Goal: Use online tool/utility

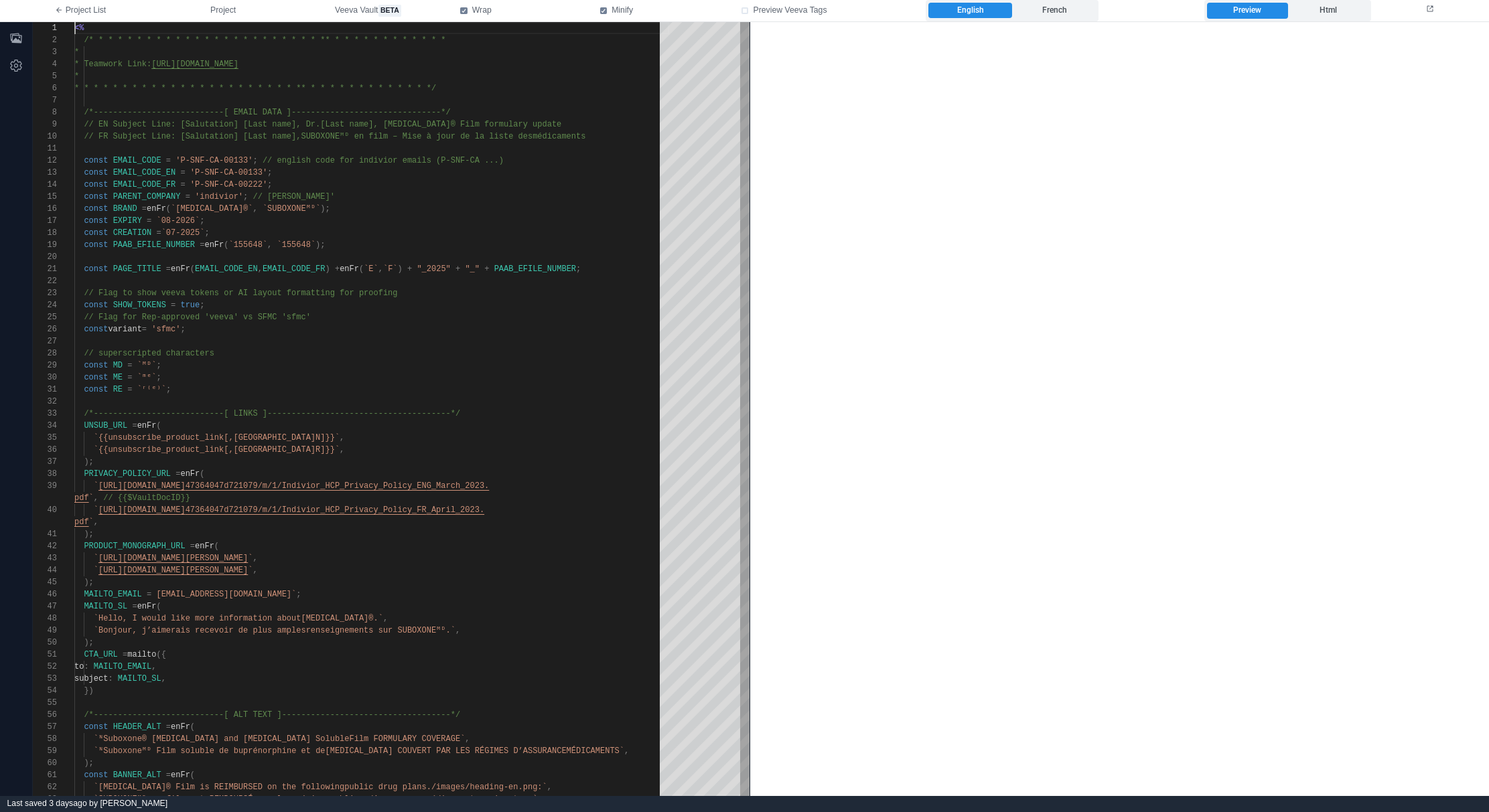
type textarea "**********"
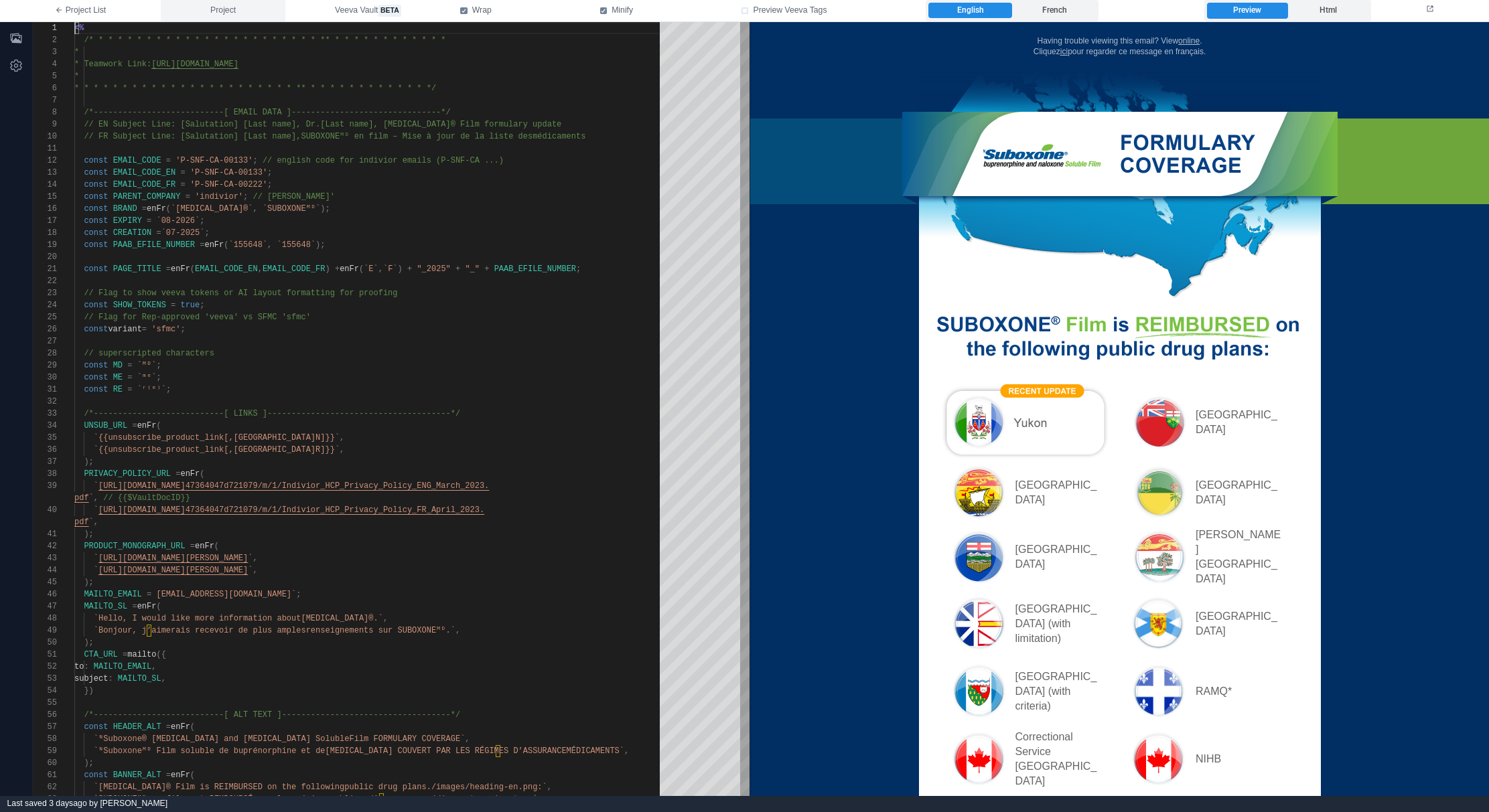
click at [195, 12] on button "Project" at bounding box center [223, 10] width 125 height 21
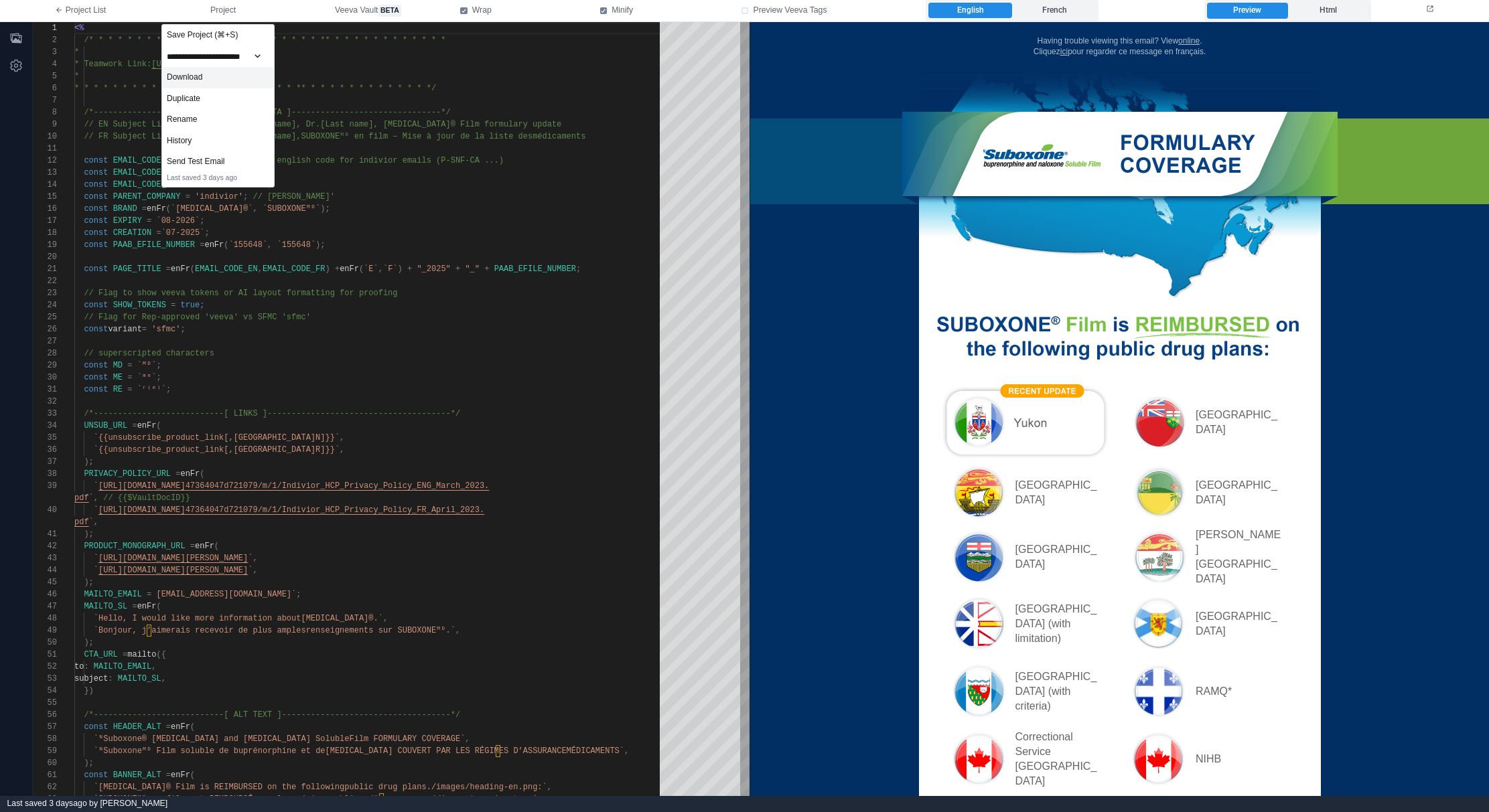
click at [225, 74] on div "Download" at bounding box center [218, 78] width 112 height 21
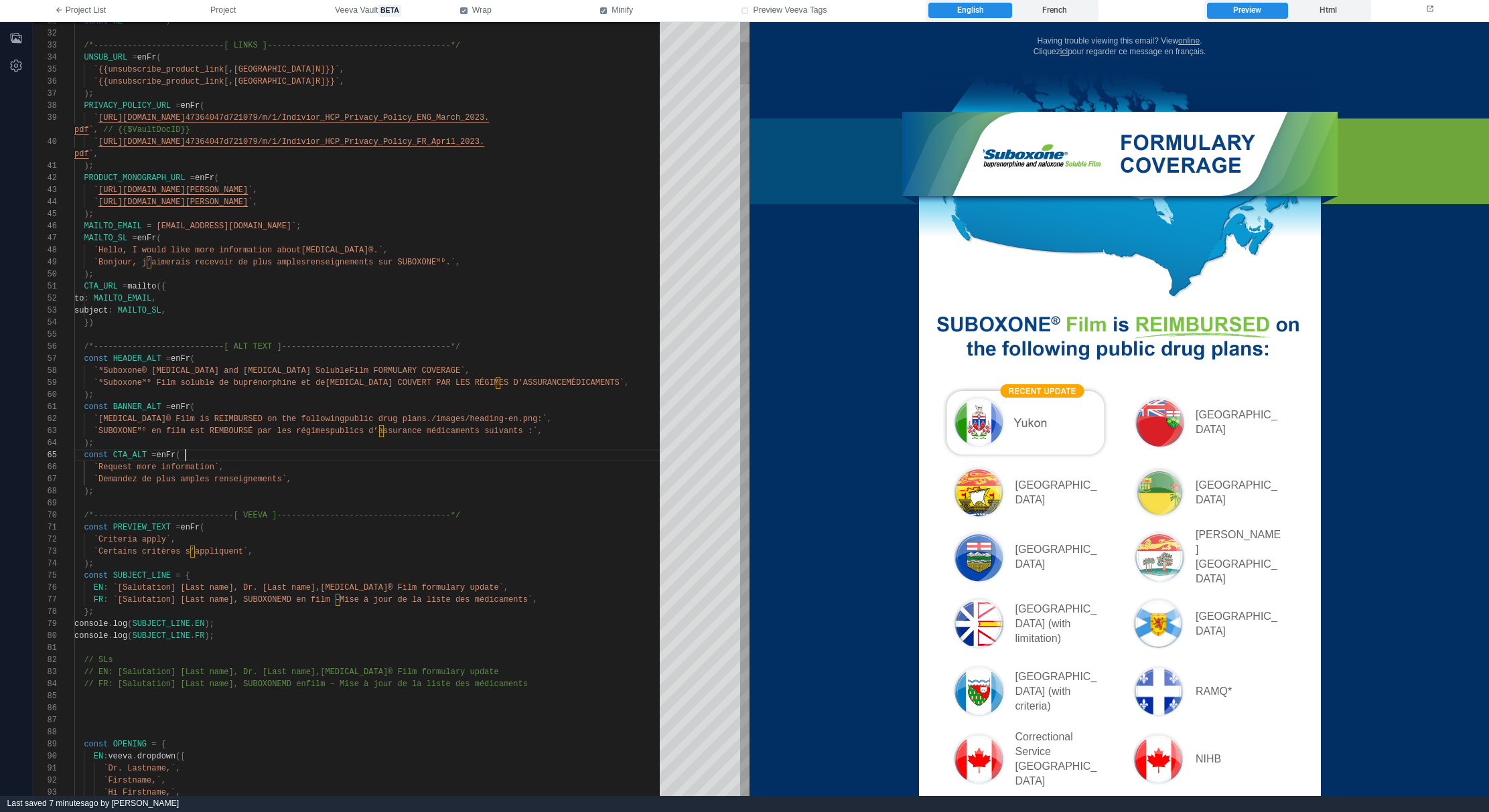
click at [293, 457] on div "const CTA_ALT = enFr (" at bounding box center [372, 455] width 595 height 12
click at [235, 586] on span "`[Salutation] [Last name], Dr. [Last name]," at bounding box center [216, 588] width 207 height 10
drag, startPoint x: 316, startPoint y: 587, endPoint x: 474, endPoint y: 586, distance: 158.0
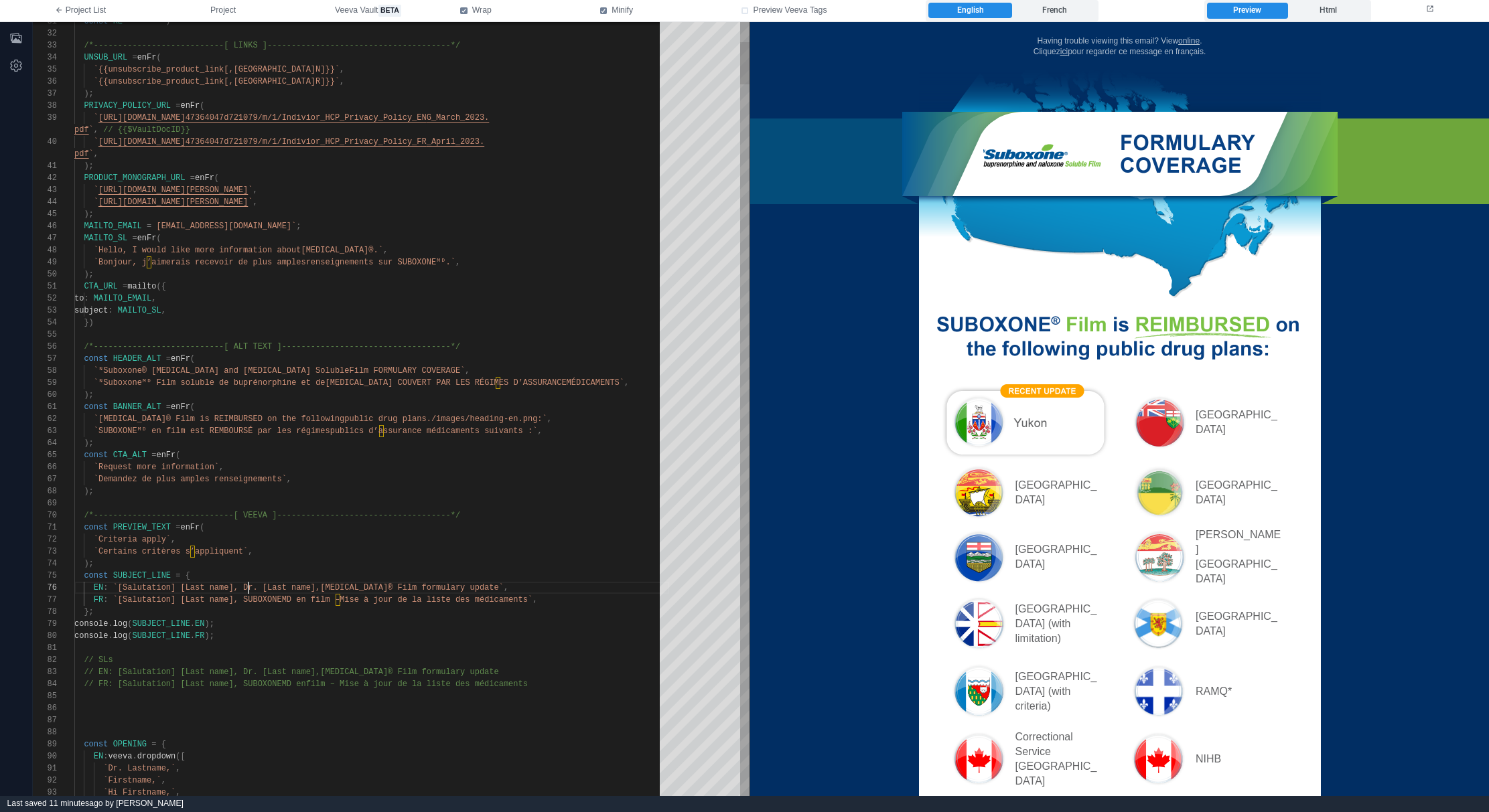
click at [250, 589] on span "`[Salutation] [Last name], Dr. [Last name]," at bounding box center [216, 588] width 207 height 10
click at [336, 651] on div at bounding box center [372, 648] width 595 height 12
drag, startPoint x: 244, startPoint y: 601, endPoint x: 284, endPoint y: 602, distance: 40.0
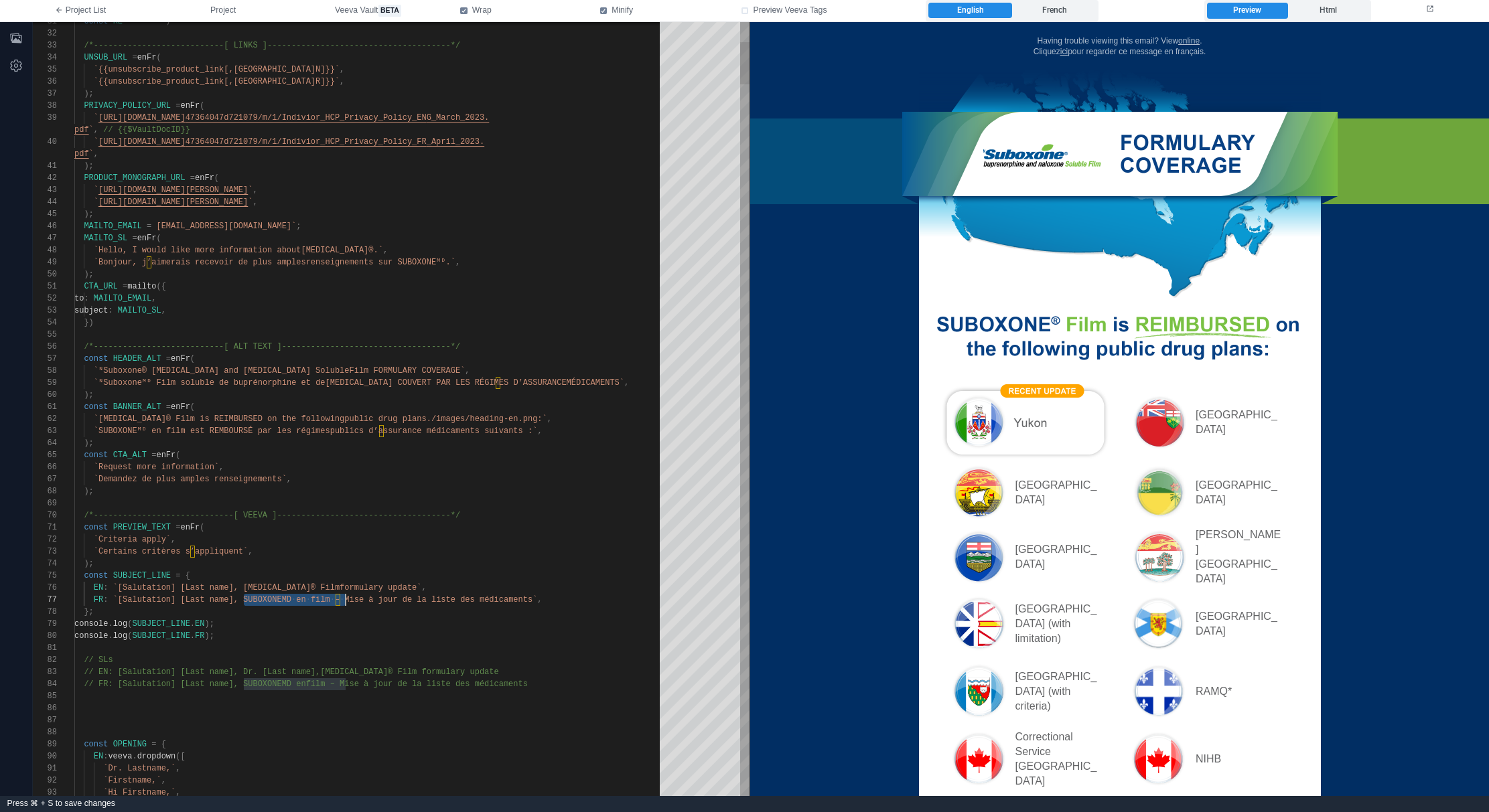
click at [344, 619] on div "console . log ( SUBJECT_LINE . EN );" at bounding box center [372, 623] width 595 height 12
click at [286, 598] on div "31 32 33 34 35 36 37 38 39 40 41 42 43 44 45 46 47 48 49 50 51 52 53 54 55 56 5…" at bounding box center [390, 409] width 716 height 774
paste textarea "Editor content;Press Alt+F1 for Accessibility Options."
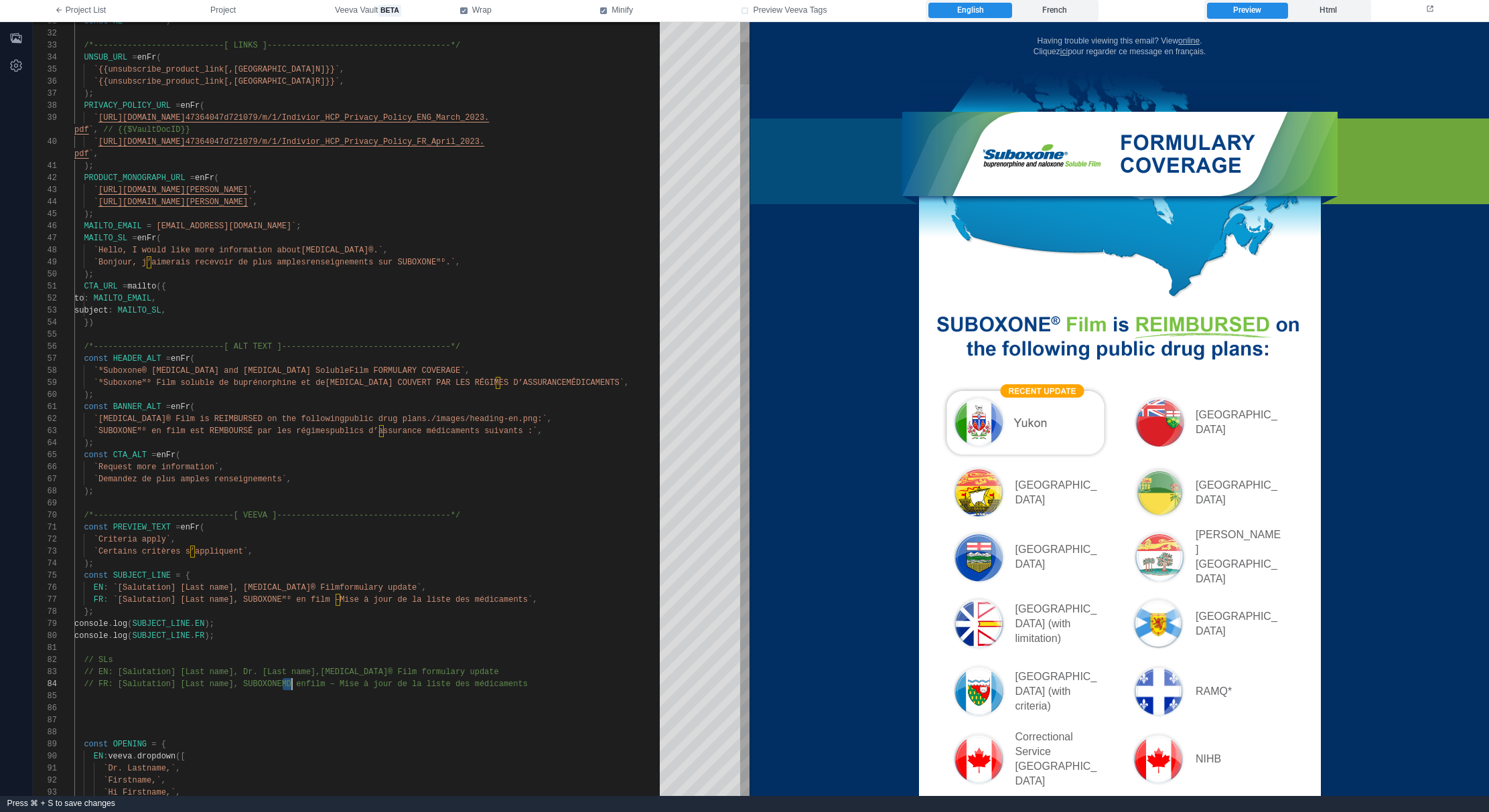
paste textarea "Editor content;Press Alt+F1 for Accessibility Options."
type textarea "**********"
click at [300, 696] on div at bounding box center [372, 696] width 595 height 12
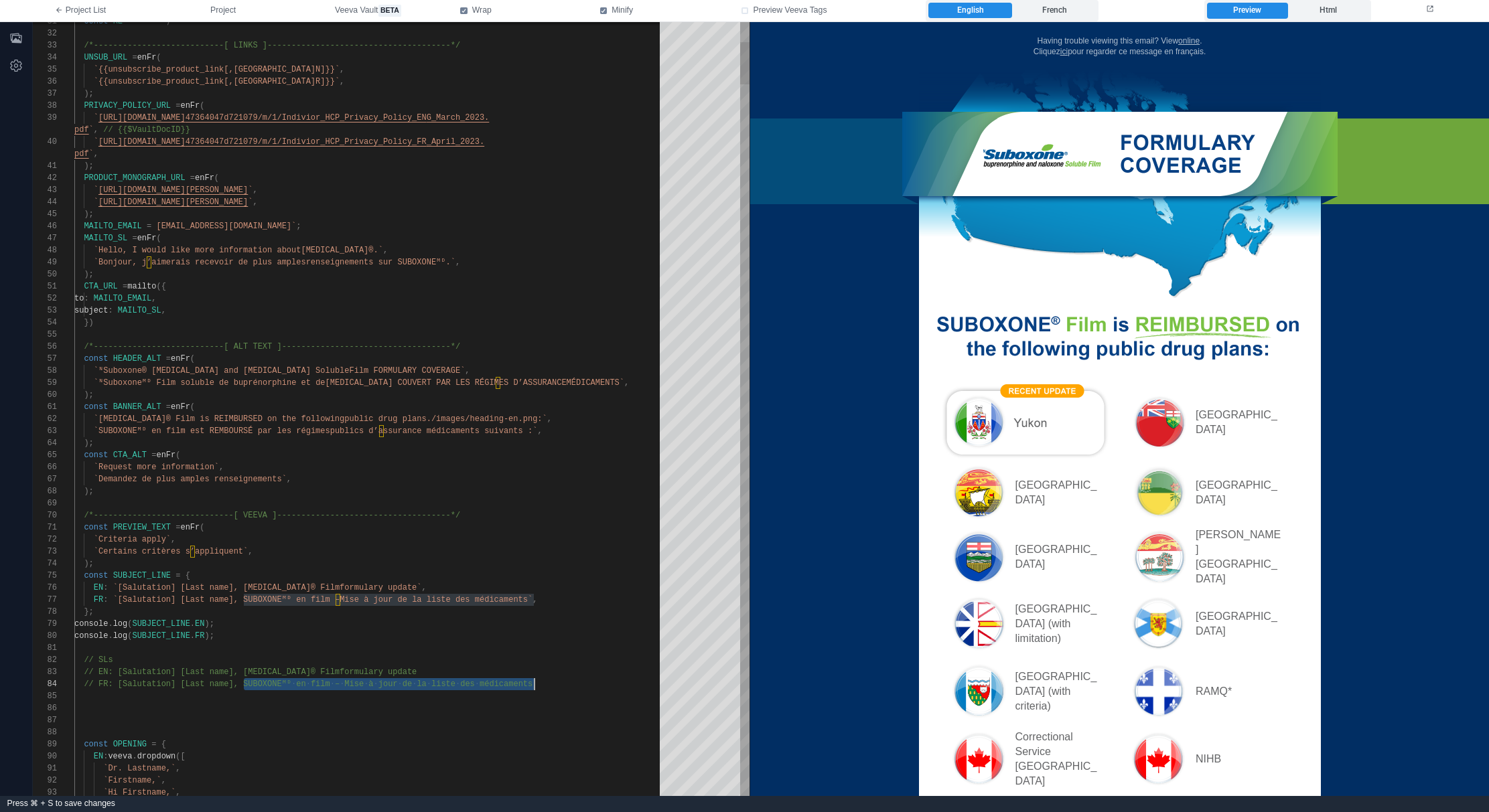
drag, startPoint x: 244, startPoint y: 683, endPoint x: 539, endPoint y: 686, distance: 295.0
